Goal: Task Accomplishment & Management: Manage account settings

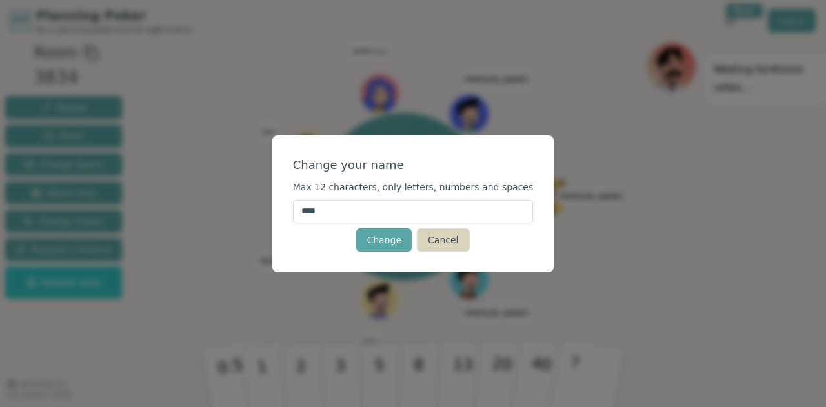
click at [434, 244] on button "Cancel" at bounding box center [443, 239] width 52 height 23
click at [394, 210] on input "****" at bounding box center [413, 211] width 241 height 23
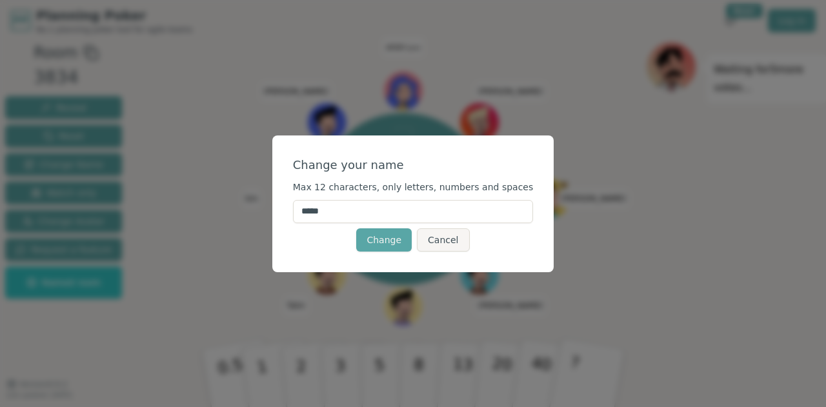
type input "******"
click button "Change" at bounding box center [383, 239] width 55 height 23
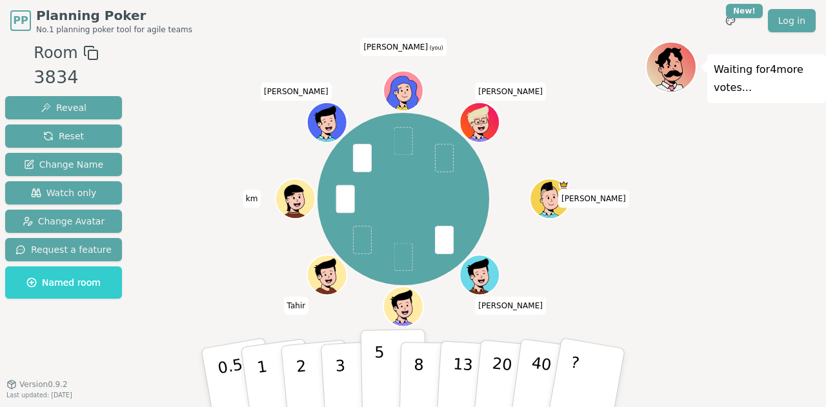
click at [391, 369] on button "5" at bounding box center [394, 378] width 66 height 98
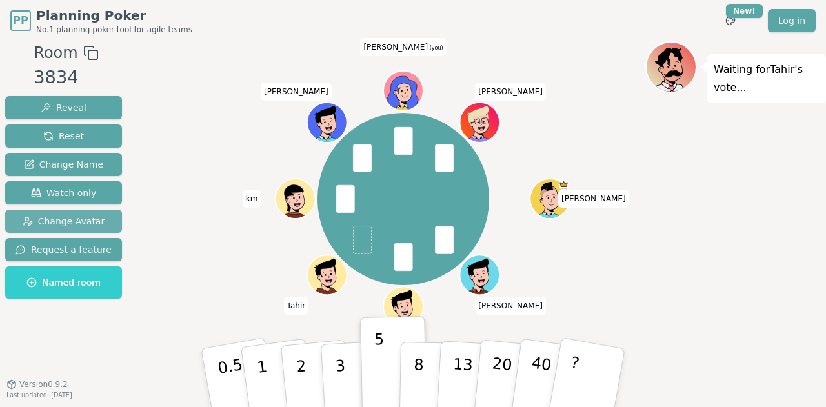
click at [84, 226] on span "Change Avatar" at bounding box center [64, 221] width 83 height 13
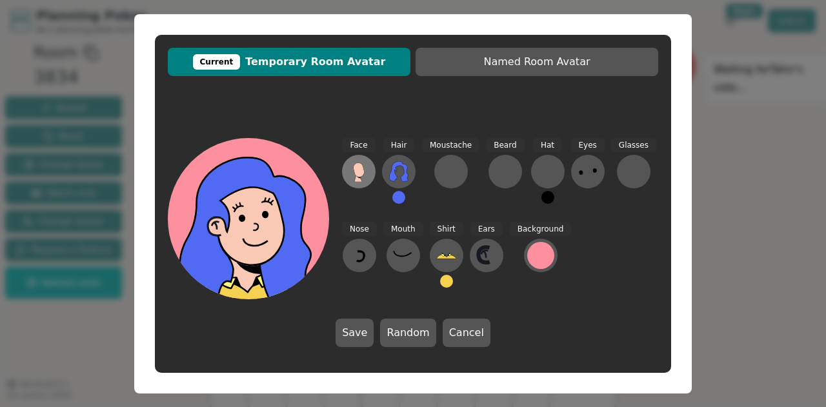
click at [368, 173] on icon at bounding box center [358, 171] width 21 height 21
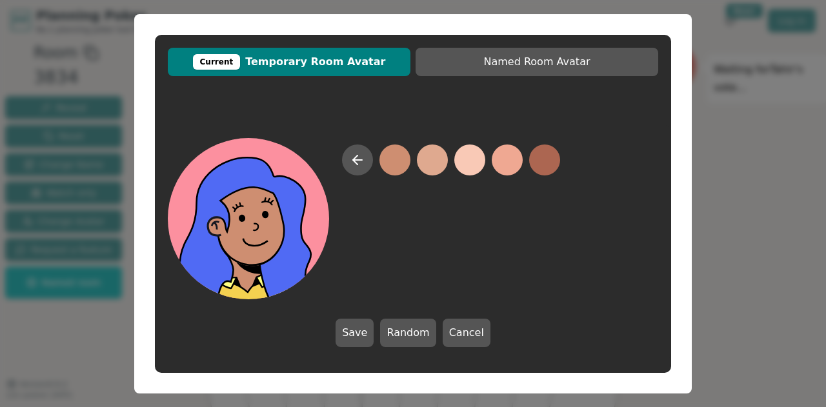
click at [382, 163] on button at bounding box center [394, 160] width 31 height 31
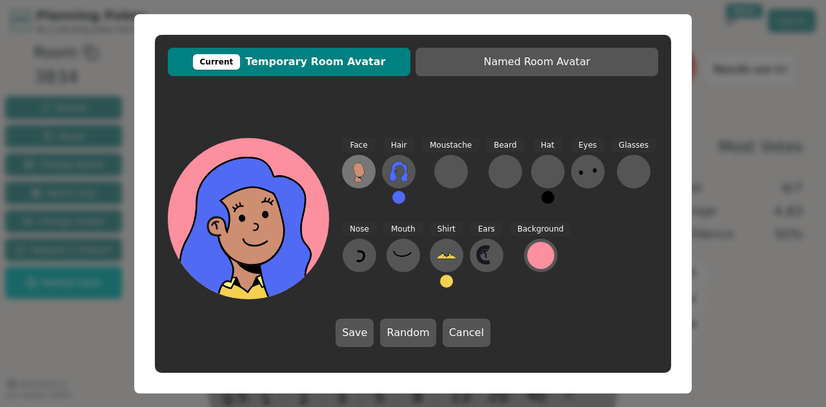
click at [371, 167] on button at bounding box center [359, 172] width 34 height 34
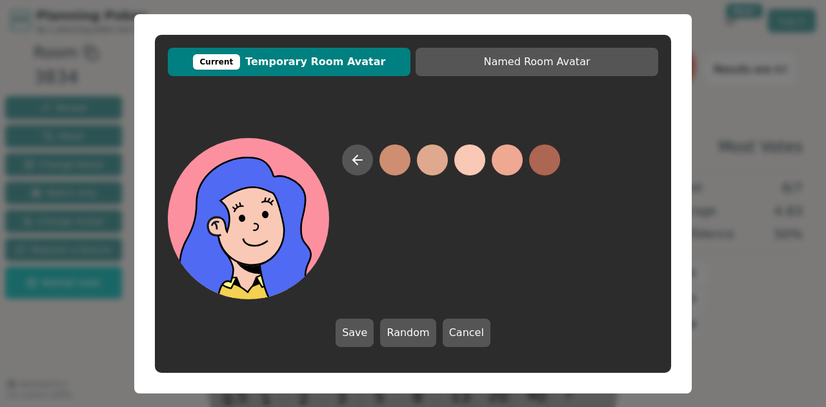
click at [460, 161] on button at bounding box center [469, 160] width 31 height 31
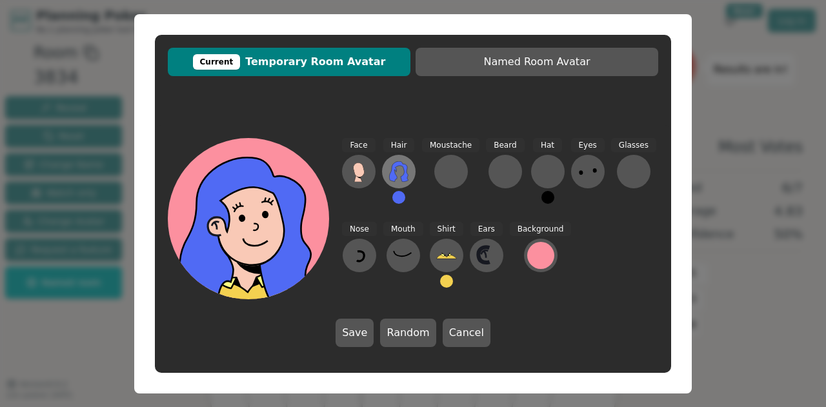
click at [403, 177] on icon at bounding box center [398, 171] width 19 height 21
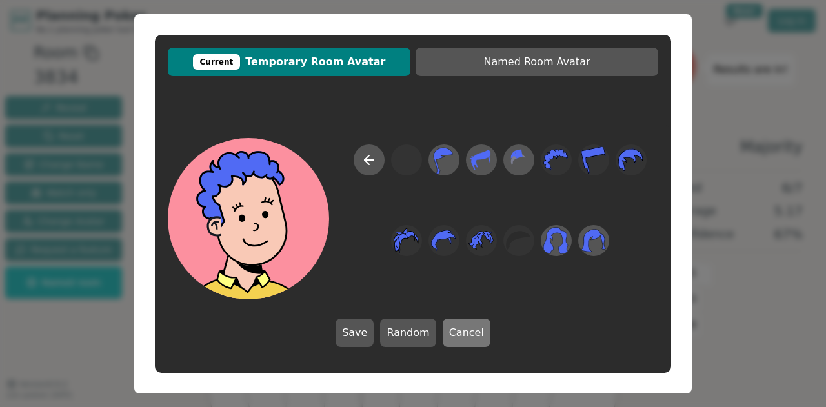
click at [466, 334] on button "Cancel" at bounding box center [467, 333] width 48 height 28
